Goal: Task Accomplishment & Management: Manage account settings

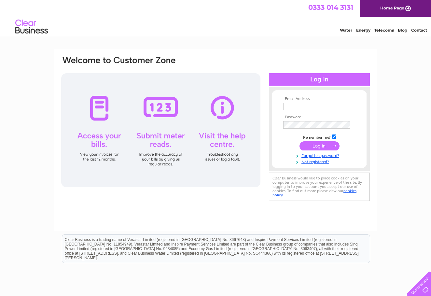
type input "mychickenexpress29@gmail.com"
click at [320, 144] on input "submit" at bounding box center [320, 146] width 40 height 9
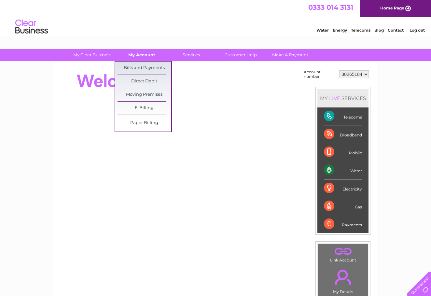
click at [139, 49] on link "My Account" at bounding box center [142, 55] width 54 height 12
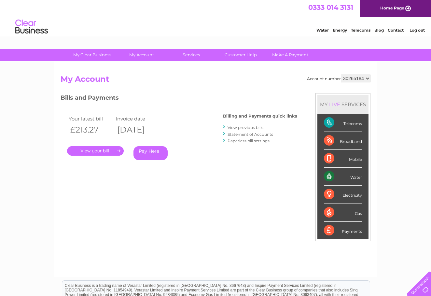
click at [102, 151] on link "." at bounding box center [95, 150] width 57 height 9
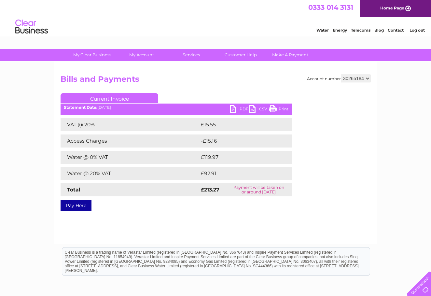
click at [239, 110] on link "PDF" at bounding box center [240, 109] width 20 height 9
